Goal: Task Accomplishment & Management: Use online tool/utility

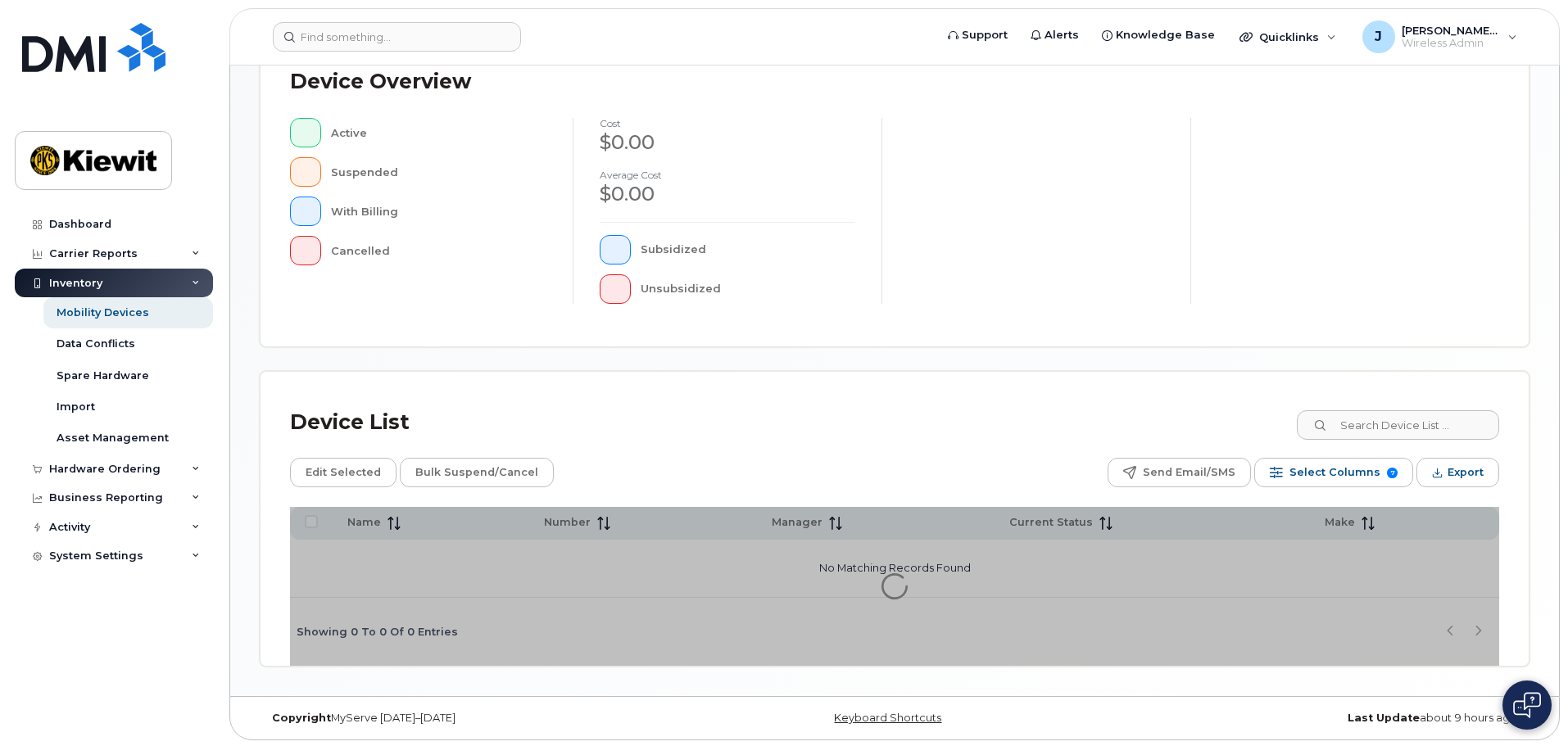
scroll to position [380, 0]
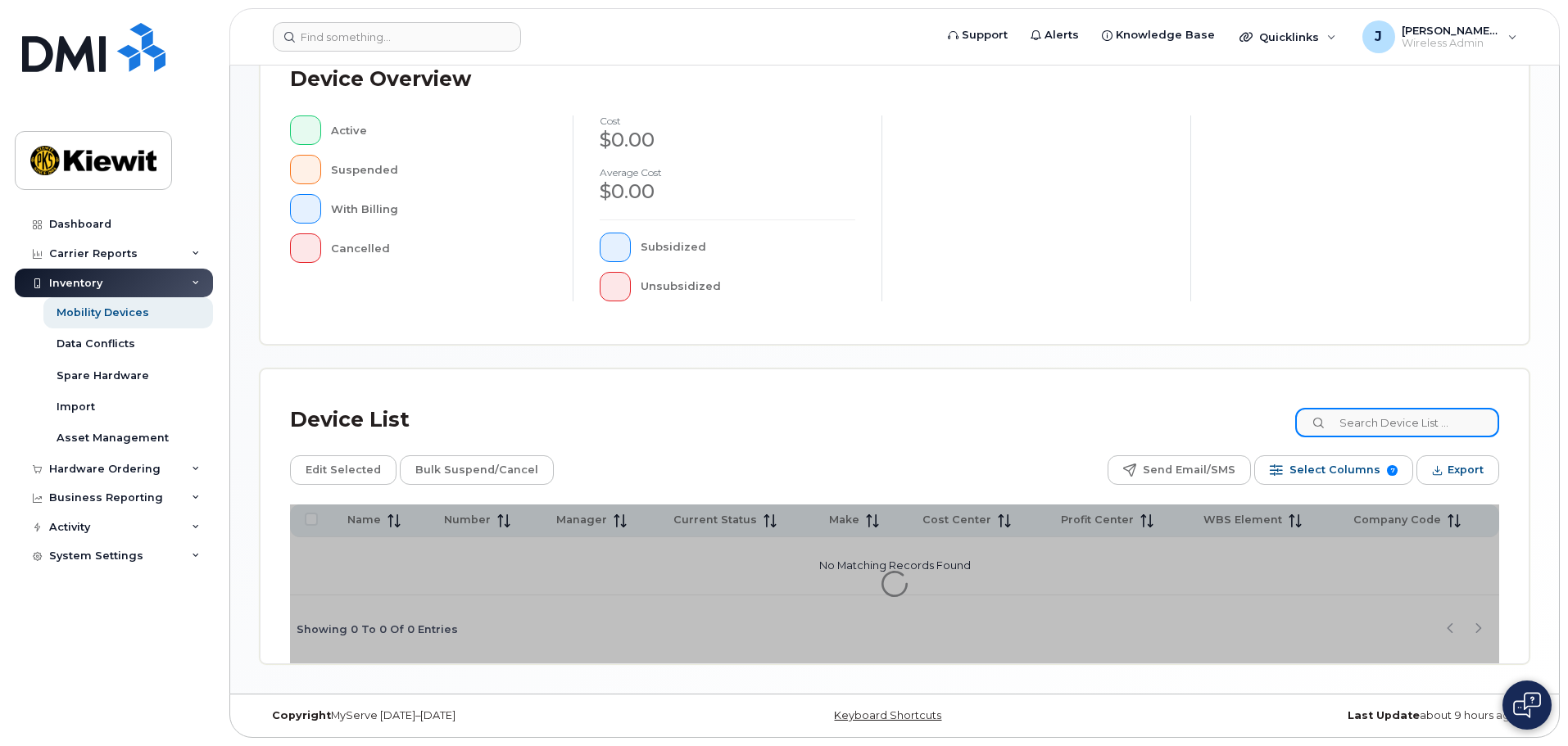
click at [1375, 427] on input at bounding box center [1397, 422] width 204 height 29
click at [1325, 424] on icon at bounding box center [1320, 423] width 10 height 10
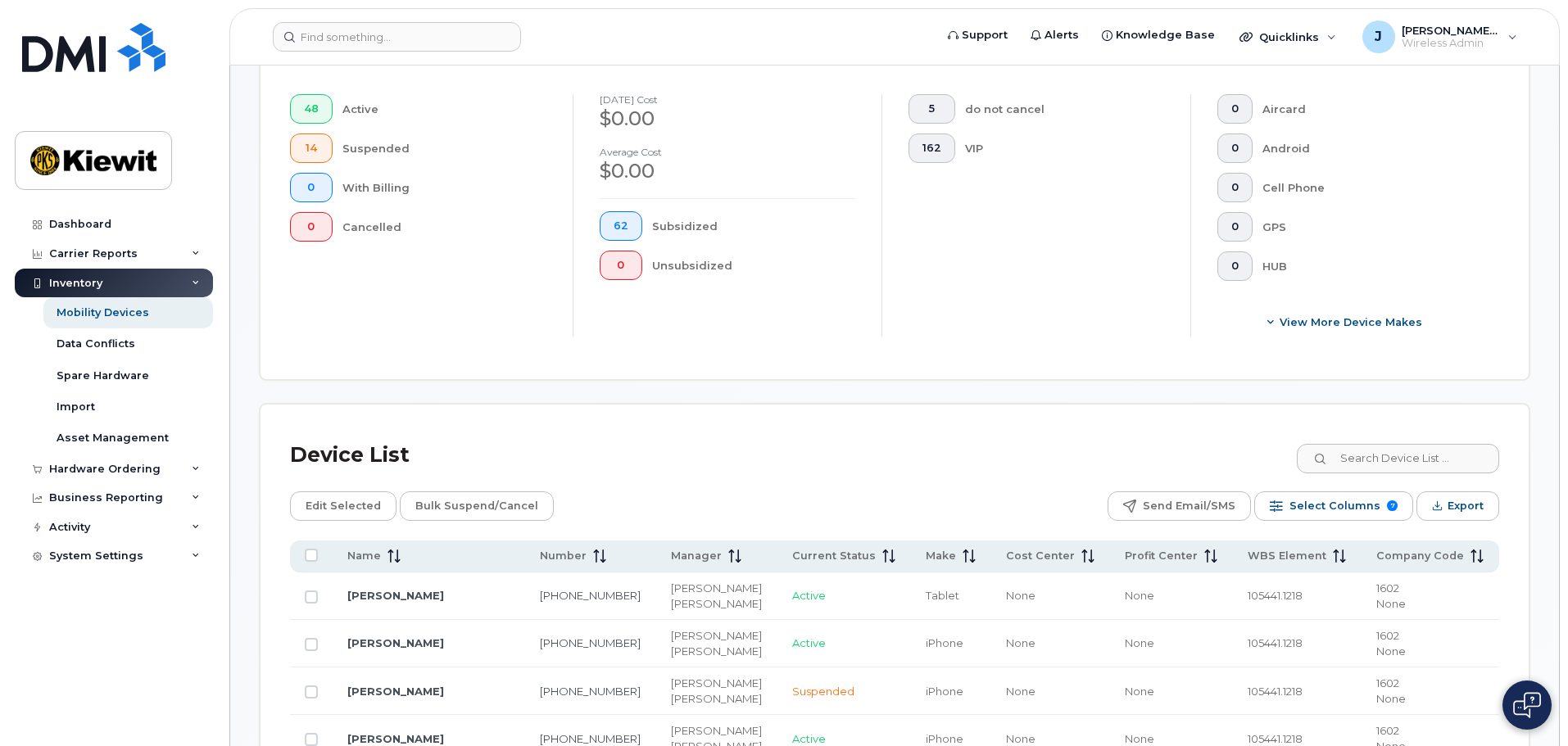
scroll to position [543, 0]
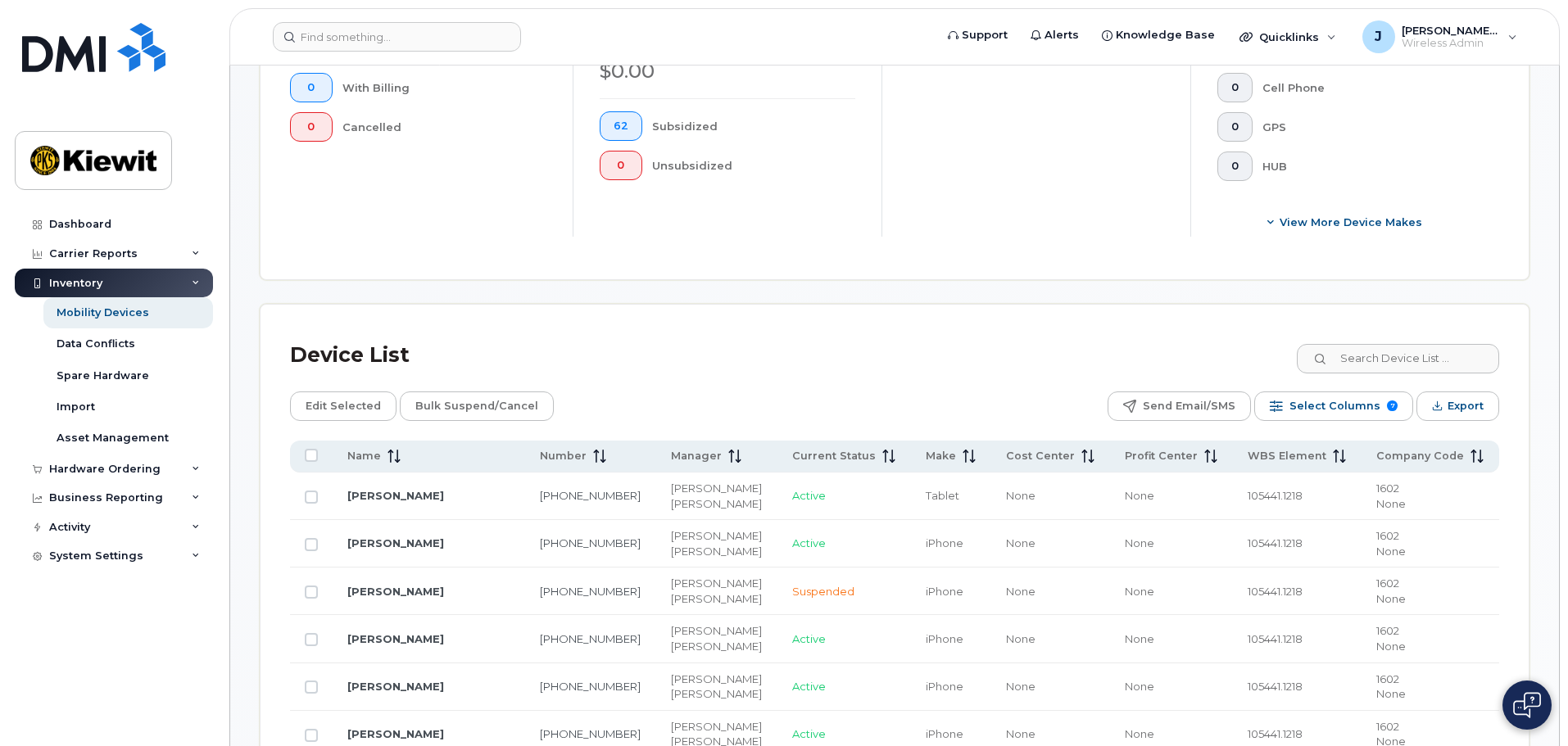
click at [891, 391] on div "Edit Selected Bulk Suspend/Cancel Send Email/SMS Select Columns 7 Filter Refres…" at bounding box center [895, 405] width 1209 height 29
click at [1300, 396] on span "Select Columns" at bounding box center [1334, 406] width 90 height 25
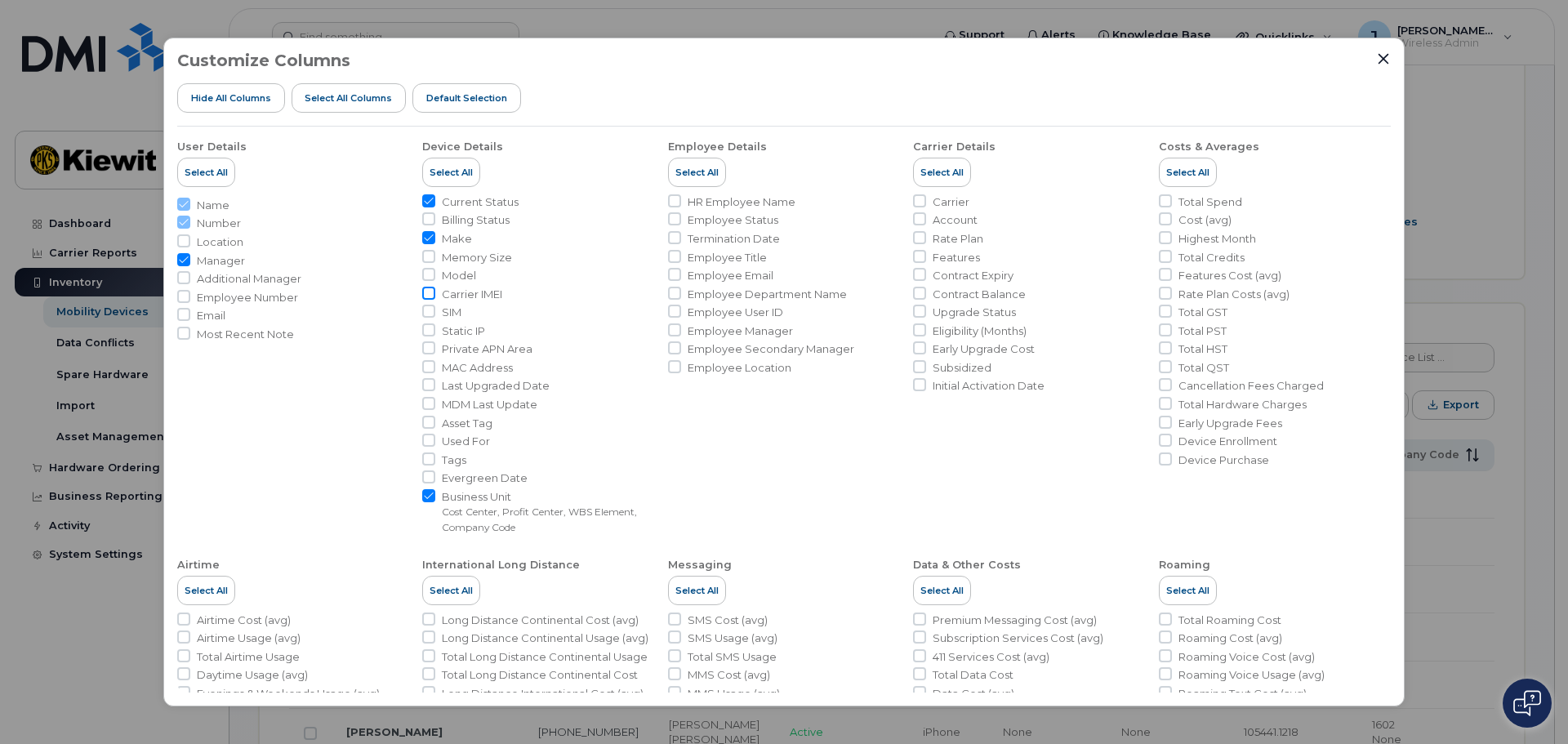
click at [425, 295] on input "Carrier IMEI" at bounding box center [429, 293] width 13 height 13
checkbox input "true"
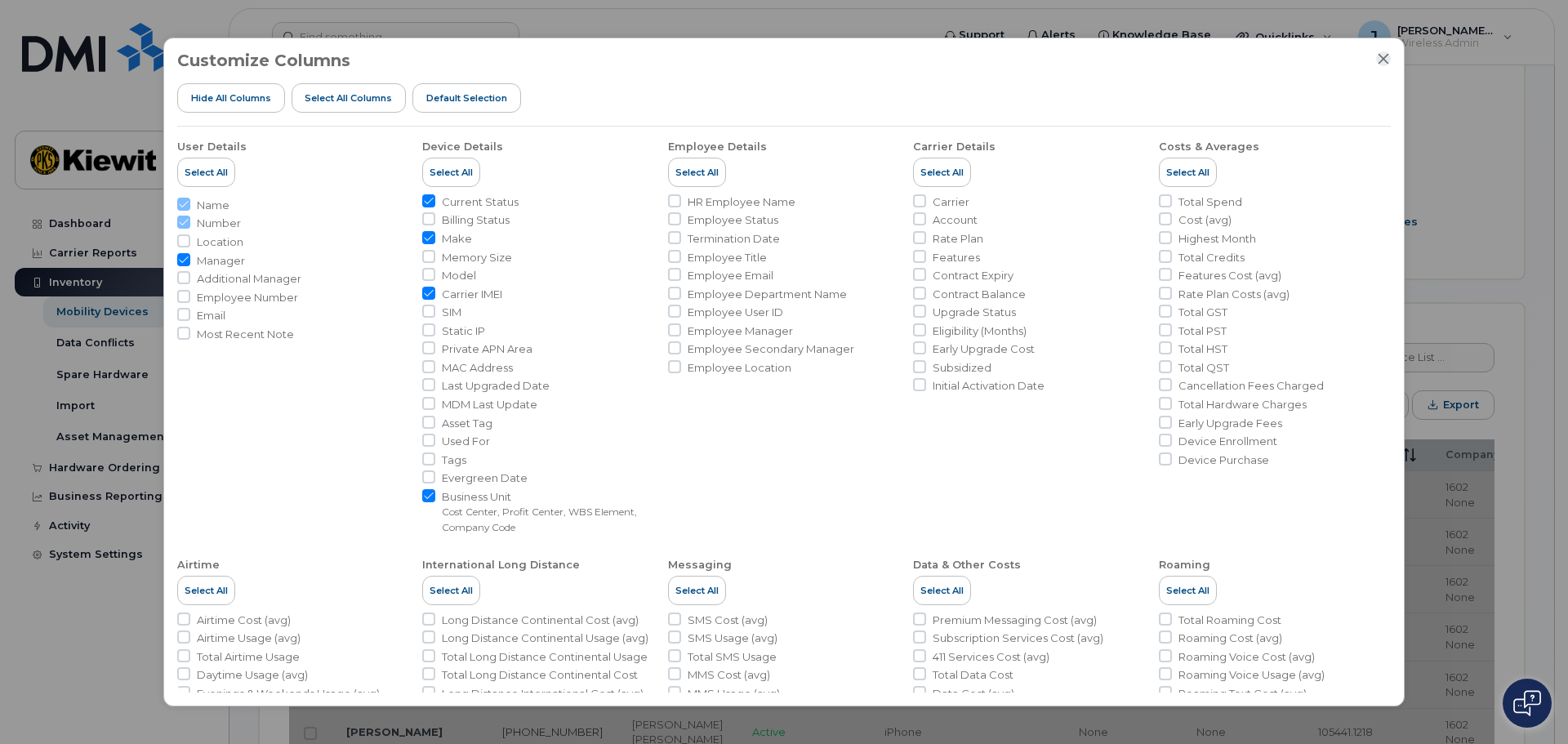
click at [1386, 61] on icon "Close" at bounding box center [1383, 58] width 10 height 10
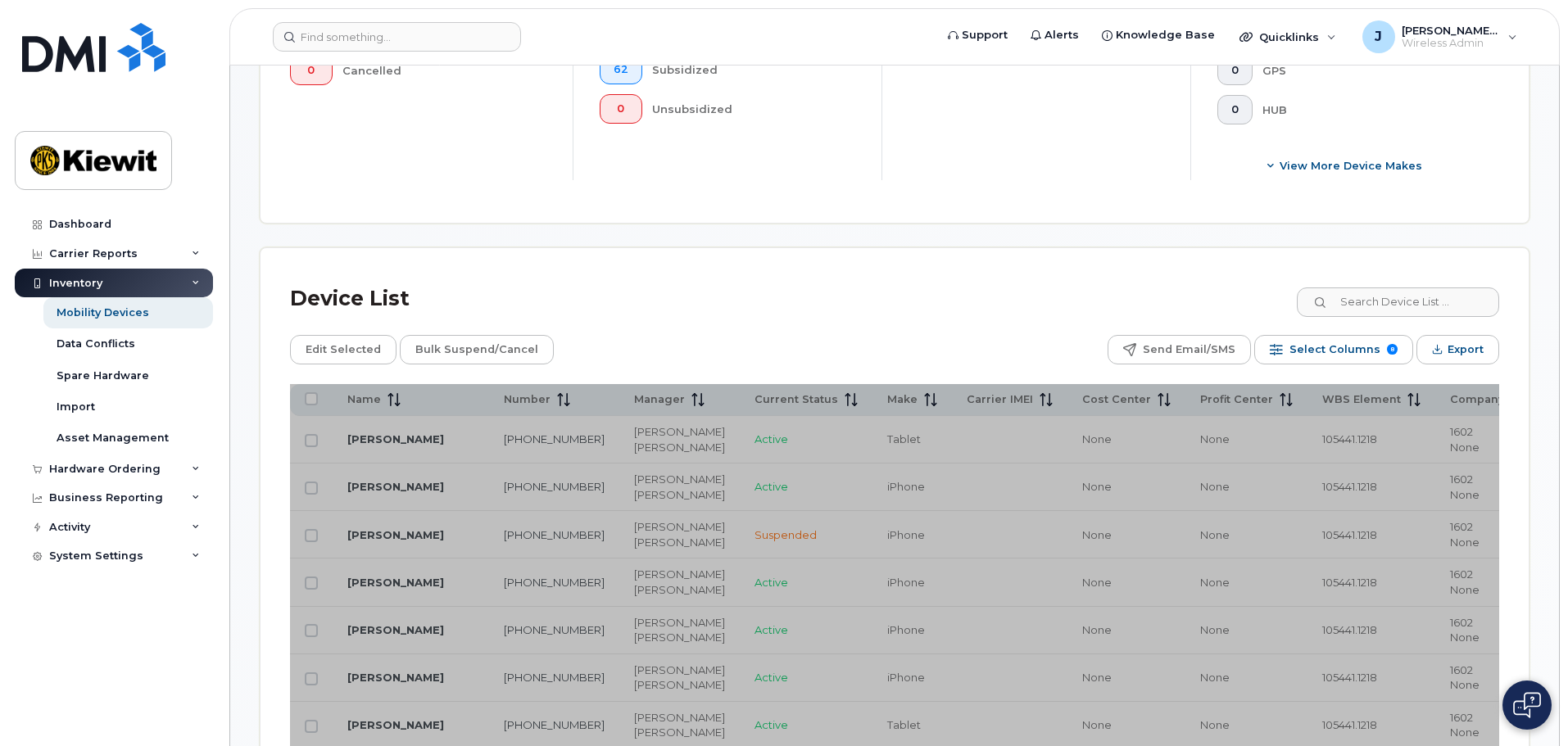
scroll to position [540, 0]
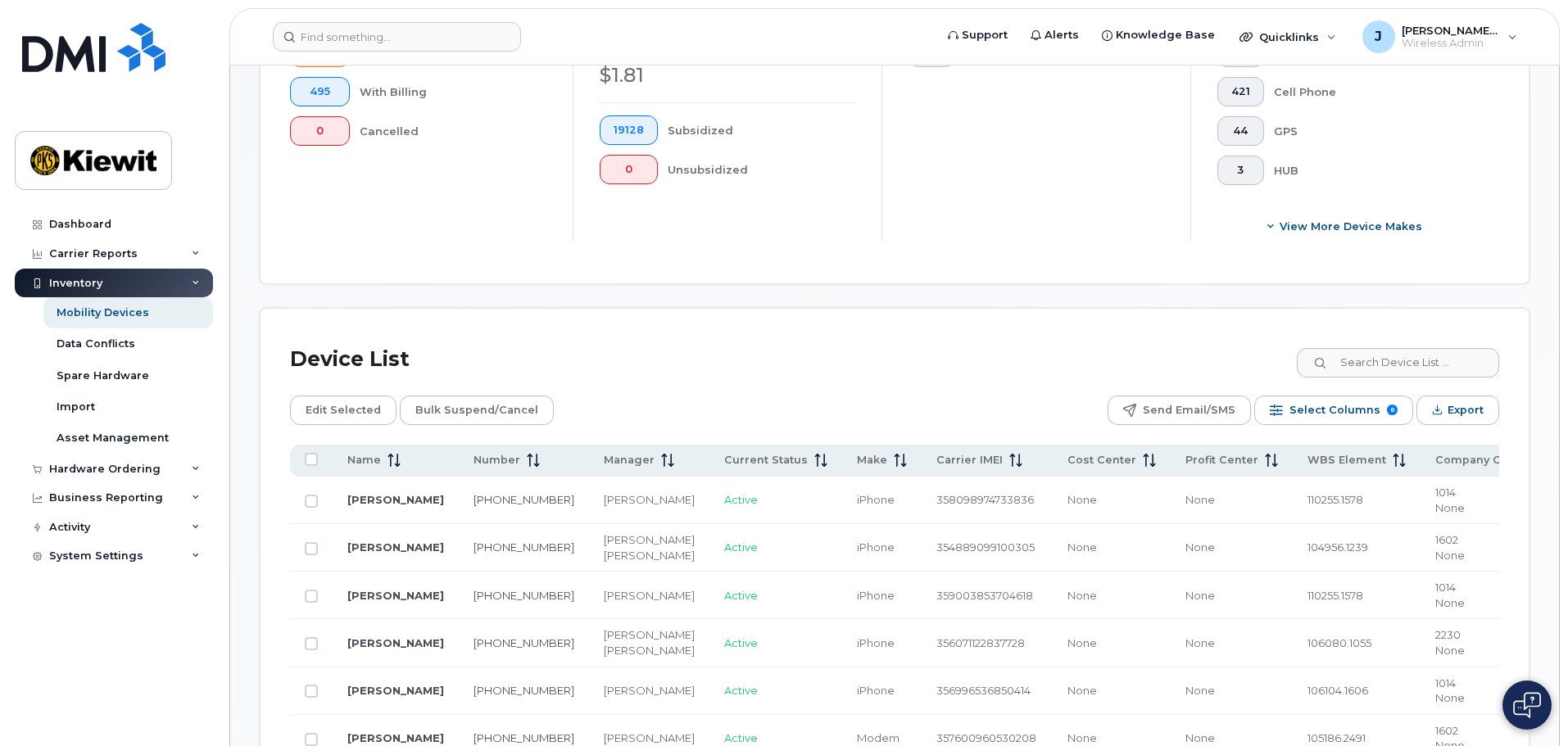
scroll to position [703, 0]
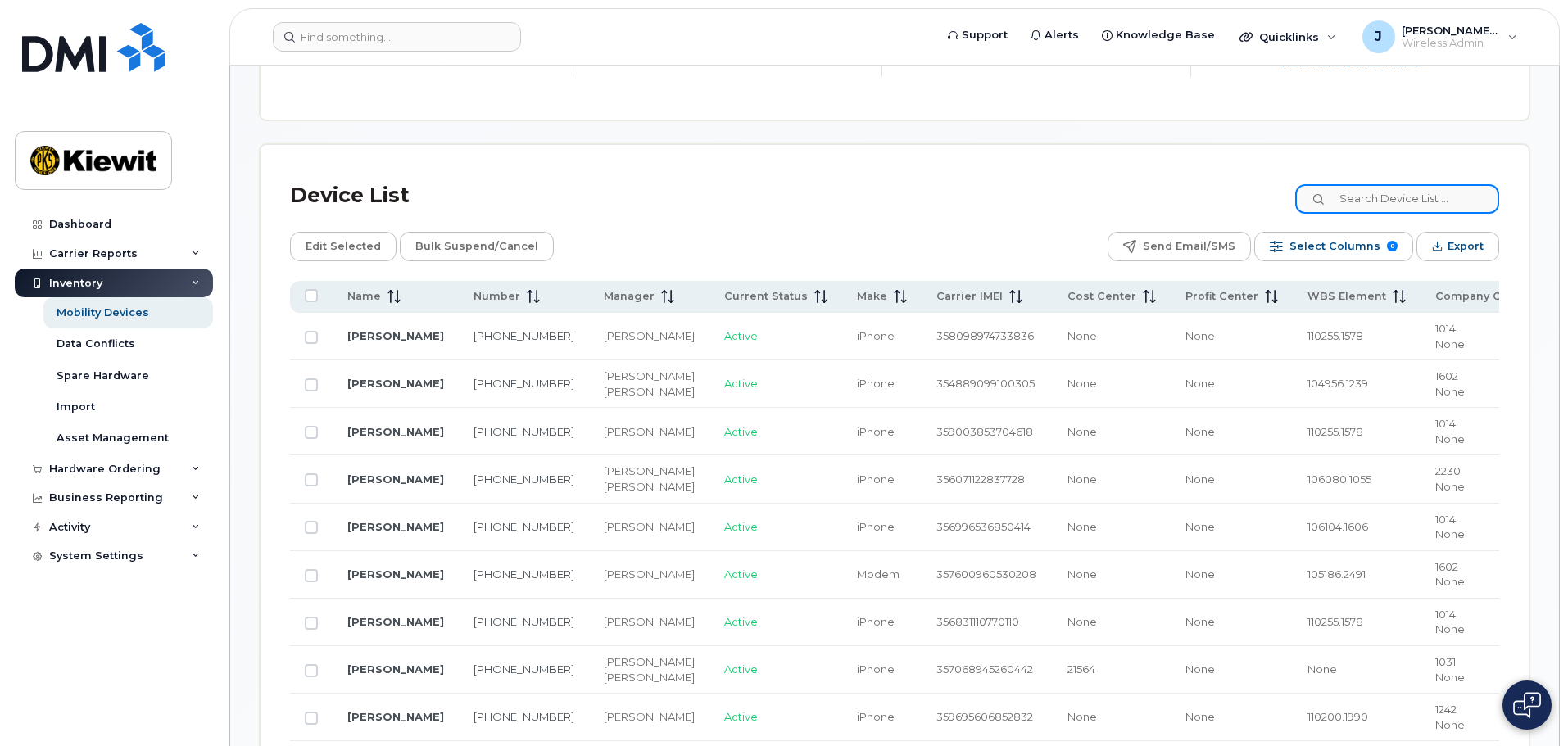
click at [1376, 185] on input at bounding box center [1397, 199] width 204 height 29
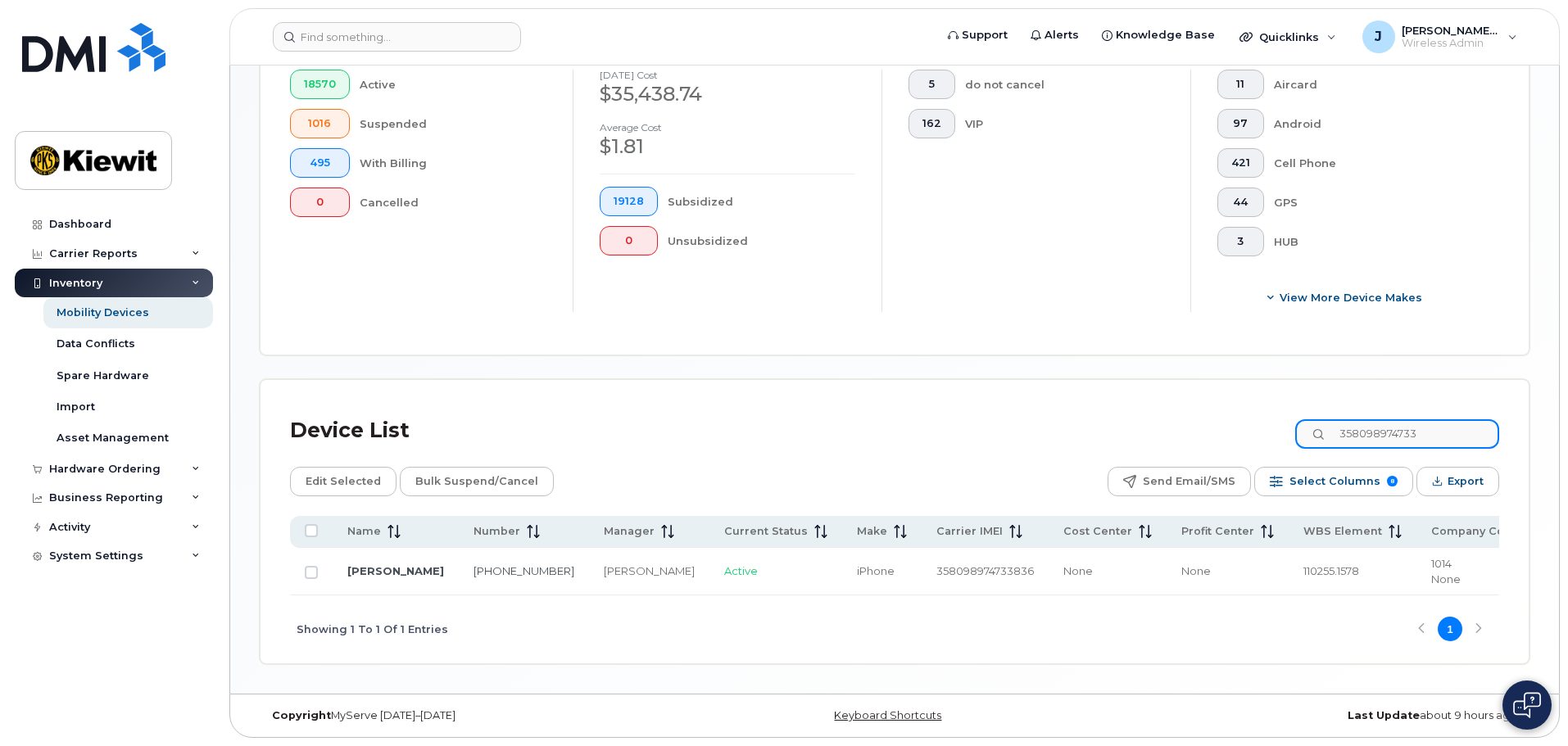
scroll to position [454, 0]
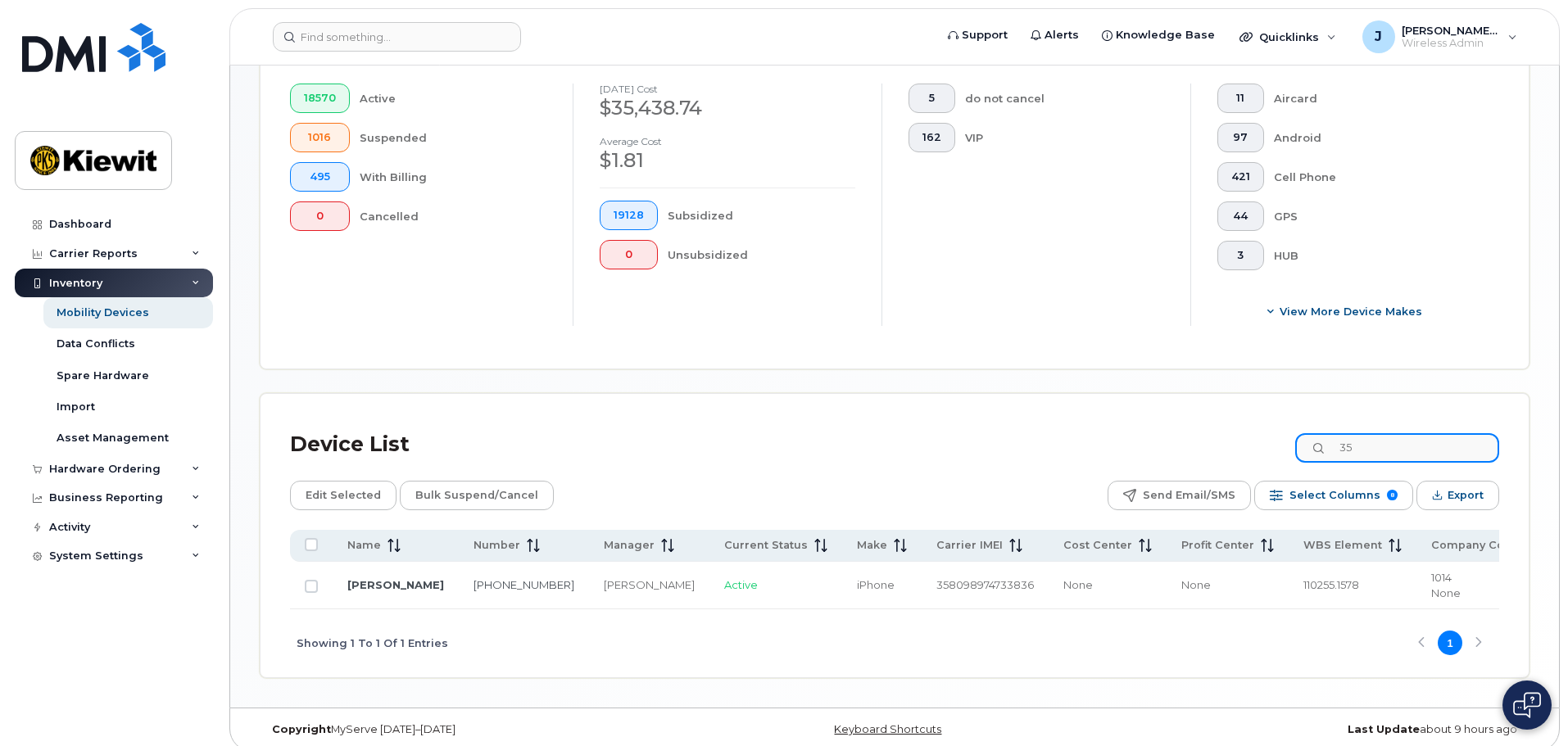
type input "3"
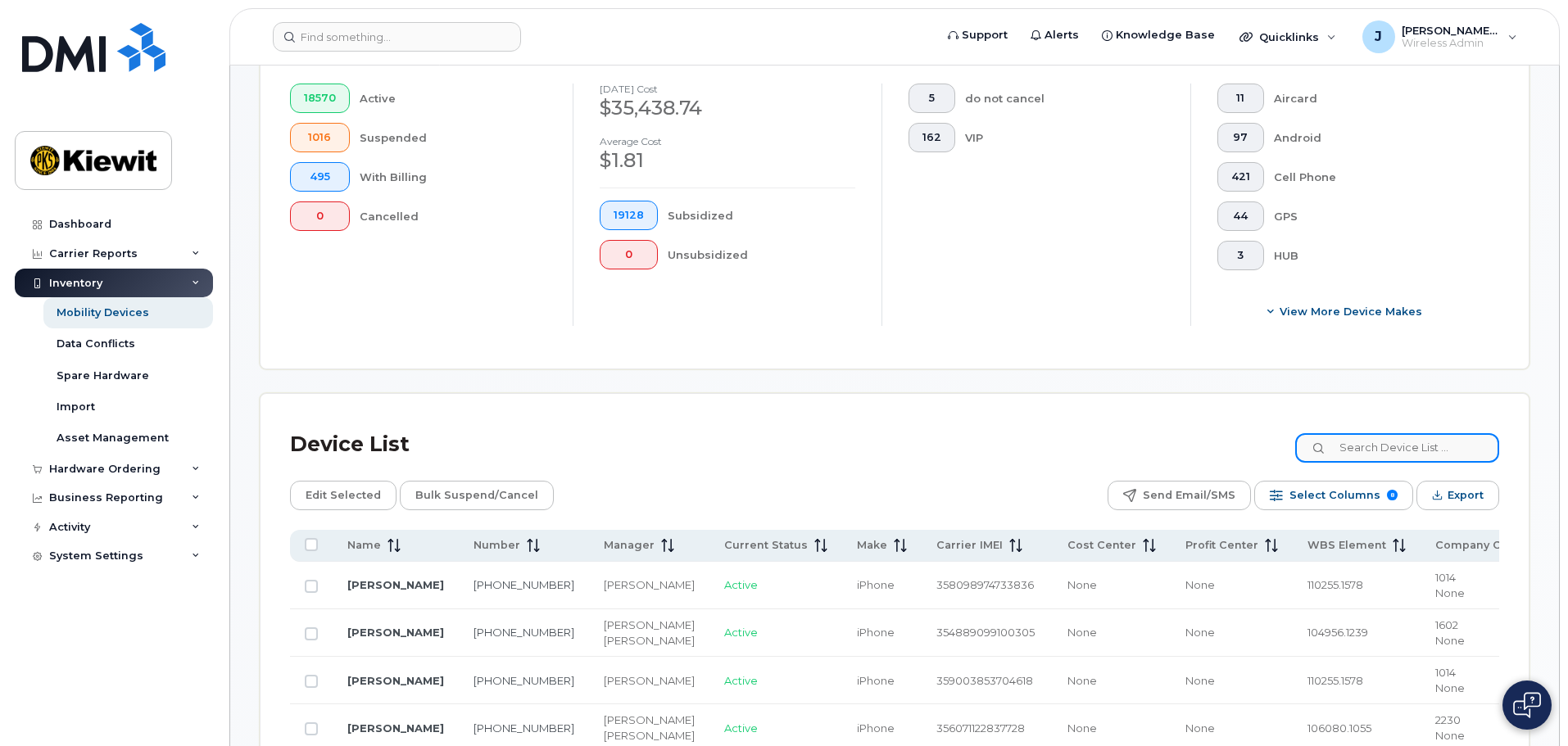
scroll to position [703, 0]
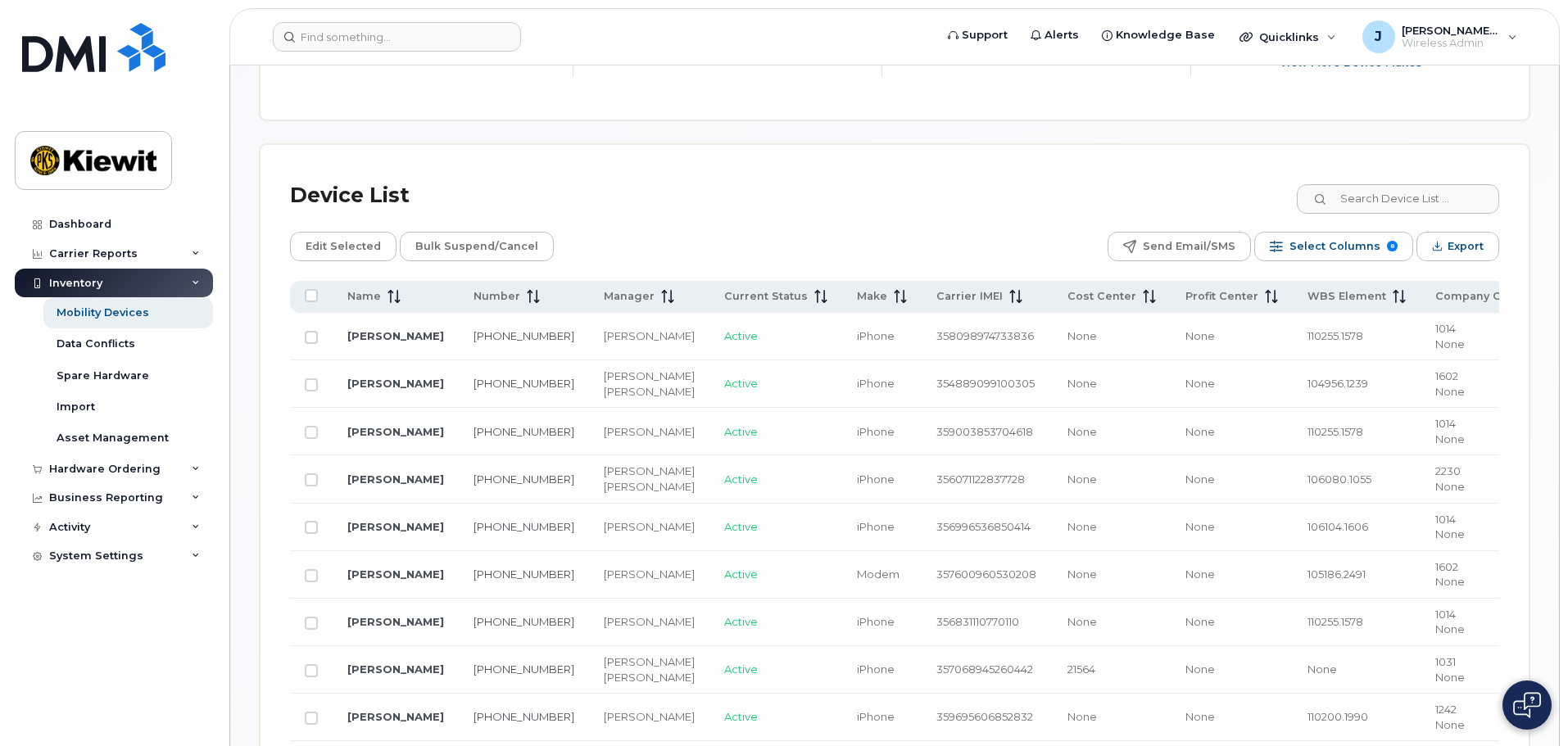
click at [1031, 183] on div "Device List" at bounding box center [895, 195] width 1209 height 43
